Goal: Task Accomplishment & Management: Manage account settings

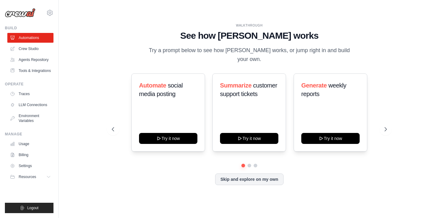
click at [48, 17] on div "[EMAIL_ADDRESS][DOMAIN_NAME] Settings" at bounding box center [29, 10] width 49 height 20
click at [48, 13] on icon at bounding box center [49, 12] width 7 height 7
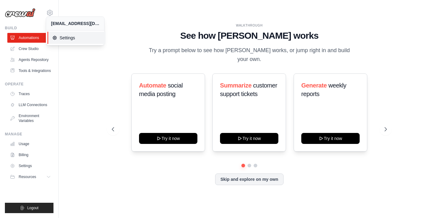
click at [60, 38] on span "Settings" at bounding box center [76, 38] width 48 height 6
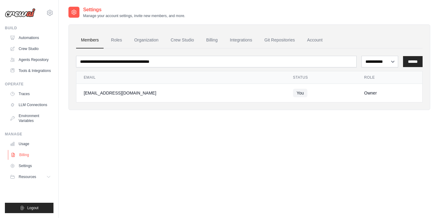
click at [28, 155] on link "Billing" at bounding box center [31, 155] width 46 height 10
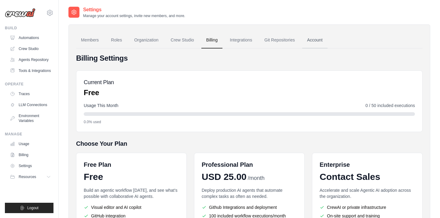
click at [306, 39] on link "Account" at bounding box center [314, 40] width 25 height 16
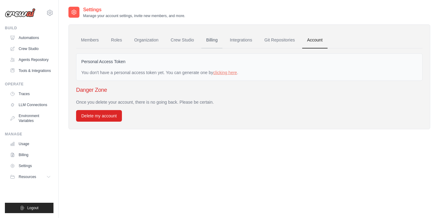
click at [210, 46] on link "Billing" at bounding box center [211, 40] width 21 height 16
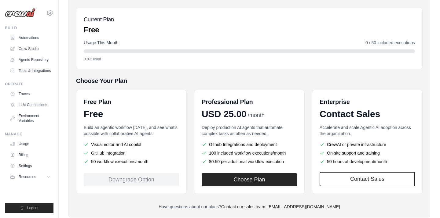
scroll to position [78, 0]
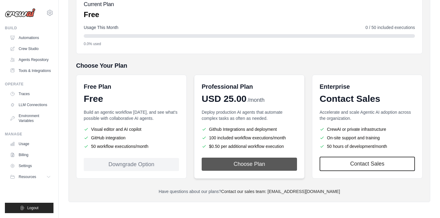
click at [256, 167] on button "Choose Plan" at bounding box center [249, 164] width 95 height 13
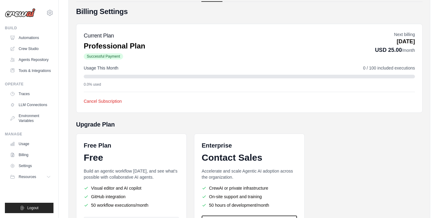
scroll to position [47, 0]
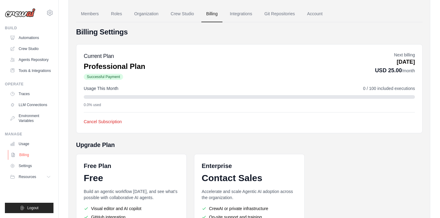
click at [28, 153] on link "Billing" at bounding box center [31, 155] width 46 height 10
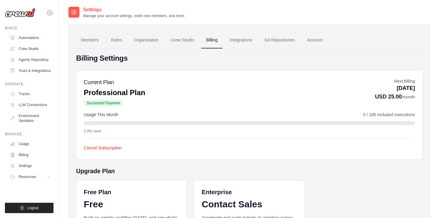
click at [215, 42] on link "Billing" at bounding box center [211, 40] width 21 height 16
click at [393, 86] on p "[DATE]" at bounding box center [395, 88] width 40 height 8
click at [45, 178] on button "Resources" at bounding box center [31, 177] width 46 height 10
click at [92, 150] on button "Cancel Subscription" at bounding box center [103, 148] width 38 height 6
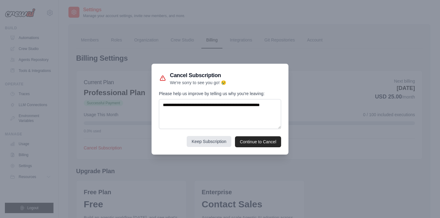
click at [220, 141] on button "Keep Subscription" at bounding box center [209, 141] width 45 height 11
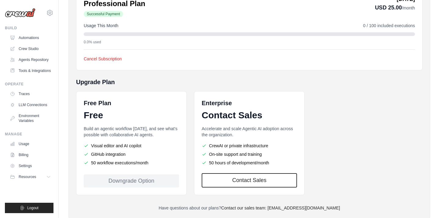
scroll to position [105, 0]
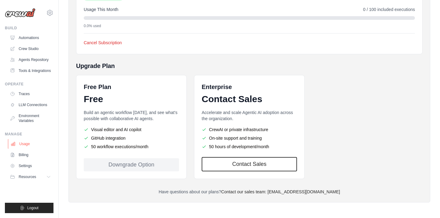
click at [26, 145] on link "Usage" at bounding box center [31, 144] width 46 height 10
click at [26, 150] on ul "Usage Billing Settings Resources GitHub" at bounding box center [30, 160] width 46 height 43
click at [23, 152] on link "Billing" at bounding box center [31, 155] width 46 height 10
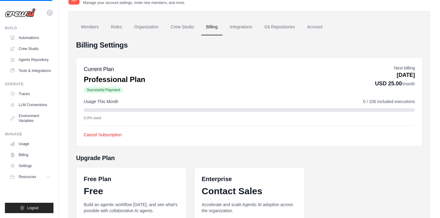
scroll to position [3, 0]
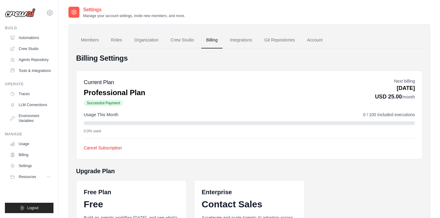
click at [104, 98] on div "Current Plan Professional Plan Successful Payment" at bounding box center [114, 92] width 61 height 29
click at [113, 84] on h5 "Current Plan" at bounding box center [114, 82] width 61 height 9
click at [108, 147] on button "Cancel Subscription" at bounding box center [103, 148] width 38 height 6
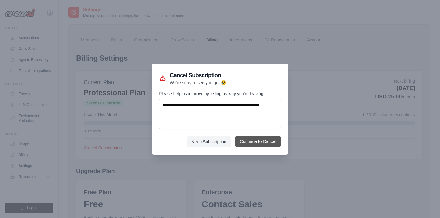
click at [242, 143] on button "Continue to Cancel" at bounding box center [258, 141] width 46 height 11
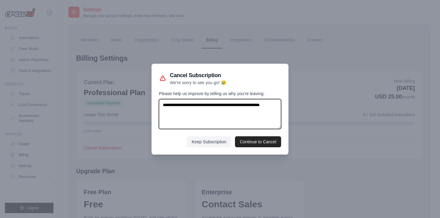
click at [219, 119] on textarea "Please help us improve by telling us why you're leaving:" at bounding box center [220, 114] width 122 height 30
click at [200, 112] on textarea "Please help us improve by telling us why you're leaving:" at bounding box center [220, 114] width 122 height 30
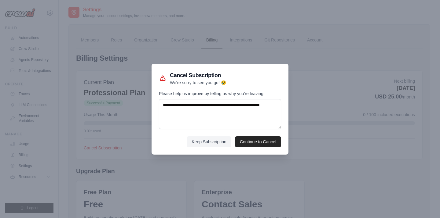
click at [198, 163] on div at bounding box center [220, 109] width 440 height 218
click at [199, 144] on button "Keep Subscription" at bounding box center [209, 141] width 45 height 11
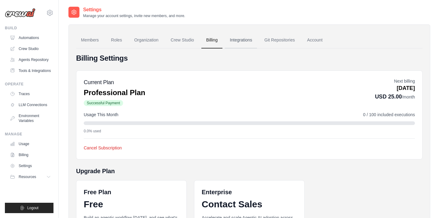
click at [235, 40] on link "Integrations" at bounding box center [241, 40] width 32 height 16
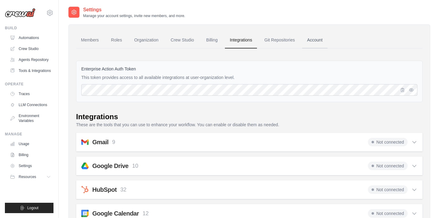
click at [319, 39] on link "Account" at bounding box center [314, 40] width 25 height 16
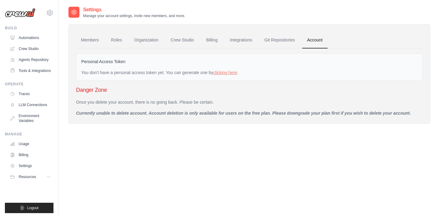
click at [199, 49] on div "Personal Access Token You don't have a personal access token yet. You can gener…" at bounding box center [249, 83] width 346 height 68
click at [215, 42] on link "Billing" at bounding box center [211, 40] width 21 height 16
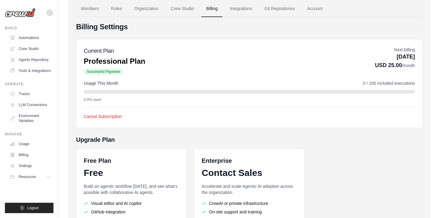
scroll to position [105, 0]
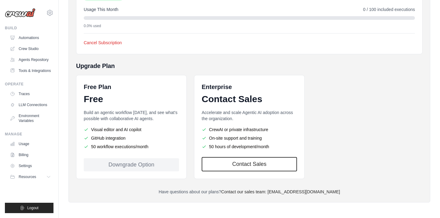
click at [148, 163] on div "Downgrade Option" at bounding box center [131, 165] width 95 height 13
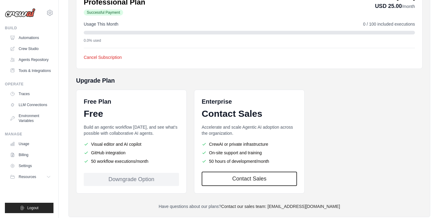
scroll to position [27, 0]
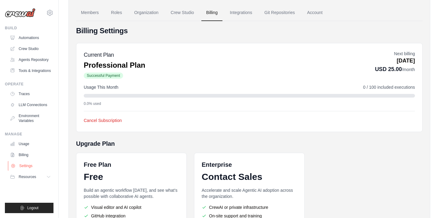
click at [29, 162] on link "Settings" at bounding box center [31, 166] width 46 height 10
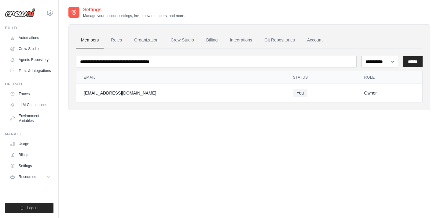
click at [28, 154] on link "Billing" at bounding box center [30, 155] width 46 height 10
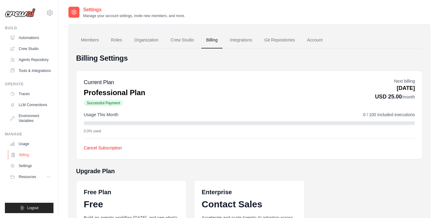
click at [27, 159] on link "Billing" at bounding box center [31, 155] width 46 height 10
click at [106, 144] on div "Cancel Subscription Cancel Subscription We're sorry to see you go! 😢 Please hel…" at bounding box center [249, 145] width 331 height 13
click at [106, 147] on button "Cancel Subscription" at bounding box center [103, 148] width 38 height 6
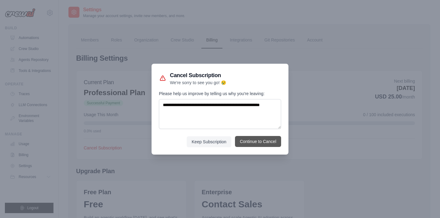
click at [244, 141] on button "Continue to Cancel" at bounding box center [258, 141] width 46 height 11
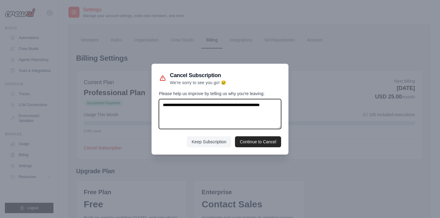
click at [215, 115] on textarea "Please help us improve by telling us why you're leaving:" at bounding box center [220, 114] width 122 height 30
click at [198, 110] on textarea "Please help us improve by telling us why you're leaving:" at bounding box center [220, 114] width 122 height 30
type textarea "**********"
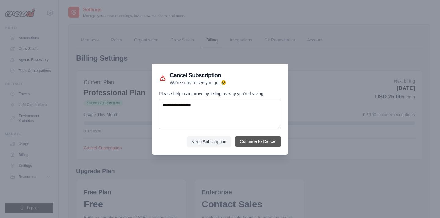
click at [255, 146] on button "Continue to Cancel" at bounding box center [258, 141] width 46 height 11
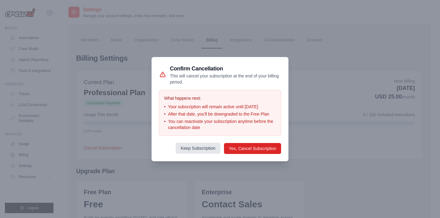
click at [210, 152] on button "Keep Subscription" at bounding box center [198, 148] width 45 height 11
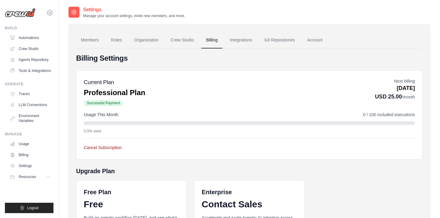
click at [111, 150] on button "Cancel Subscription" at bounding box center [103, 148] width 38 height 6
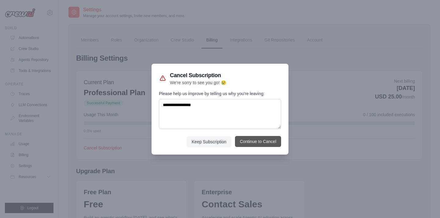
click at [255, 145] on button "Continue to Cancel" at bounding box center [258, 141] width 46 height 11
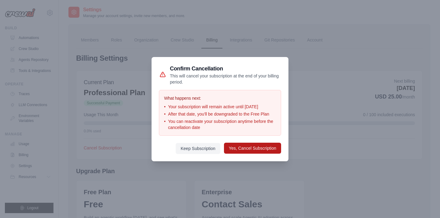
click at [247, 152] on button "Yes, Cancel Subscription" at bounding box center [252, 148] width 57 height 11
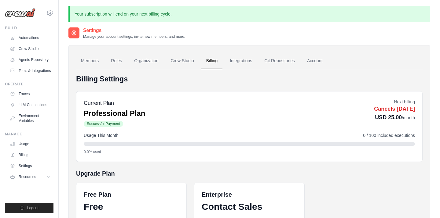
click at [383, 111] on span "Cancels Nov 03, 2025" at bounding box center [394, 109] width 41 height 6
click at [232, 67] on link "Integrations" at bounding box center [241, 61] width 32 height 16
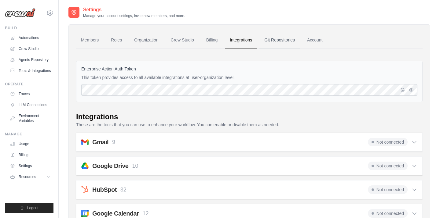
click at [278, 38] on link "Git Repositories" at bounding box center [279, 40] width 40 height 16
click at [173, 37] on link "Crew Studio" at bounding box center [182, 40] width 33 height 16
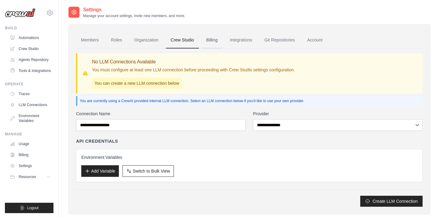
click at [211, 38] on link "Billing" at bounding box center [211, 40] width 21 height 16
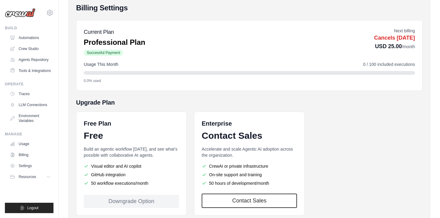
scroll to position [35, 0]
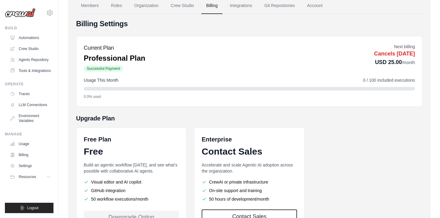
click at [187, 82] on div "Usage This Month 0 / 100 included executions" at bounding box center [249, 80] width 331 height 6
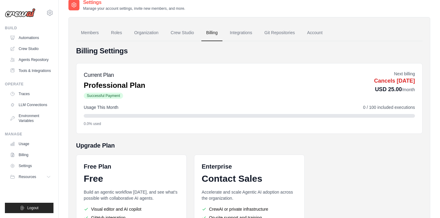
scroll to position [0, 0]
